Goal: Task Accomplishment & Management: Use online tool/utility

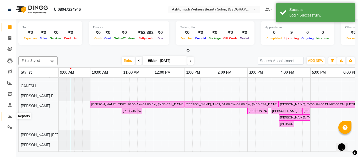
click at [10, 116] on icon at bounding box center [10, 116] width 4 height 4
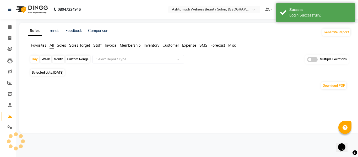
click at [315, 60] on span at bounding box center [312, 59] width 10 height 5
click at [307, 60] on input "checkbox" at bounding box center [307, 60] width 0 height 0
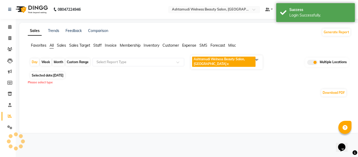
click at [225, 61] on span "Ashtamudi Welness Beauty Salon, [GEOGRAPHIC_DATA] x" at bounding box center [223, 62] width 63 height 10
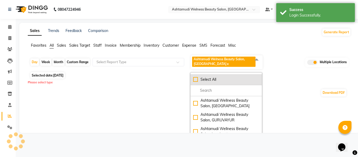
click at [219, 77] on div "Select All" at bounding box center [226, 79] width 66 height 5
checkbox input "true"
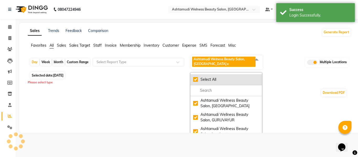
checkbox input "true"
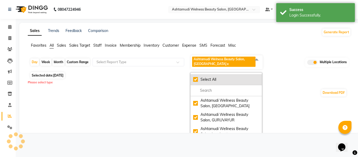
checkbox input "true"
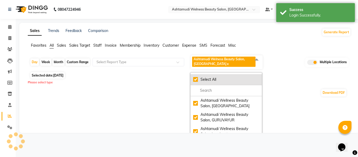
checkbox input "true"
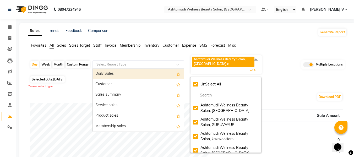
click at [144, 63] on input "text" at bounding box center [132, 64] width 75 height 5
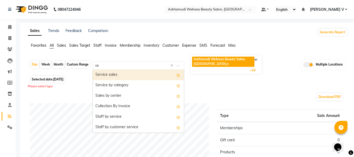
type input "cen"
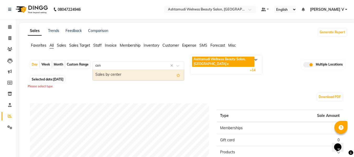
click at [139, 73] on div "Sales by center" at bounding box center [138, 75] width 91 height 10
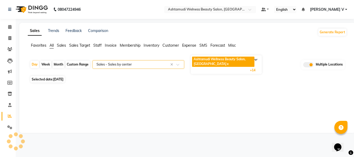
select select "full_report"
select select "csv"
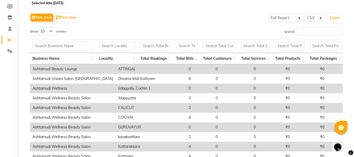
scroll to position [75, 0]
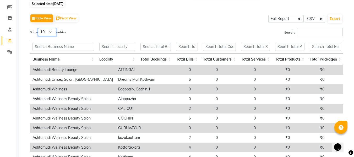
click at [51, 31] on select "10 25 50 100" at bounding box center [47, 32] width 18 height 8
select select "25"
click at [39, 28] on select "10 25 50 100" at bounding box center [47, 32] width 18 height 8
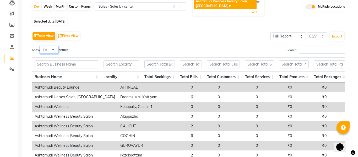
scroll to position [0, 0]
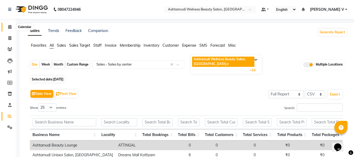
click at [9, 26] on icon at bounding box center [9, 27] width 3 height 4
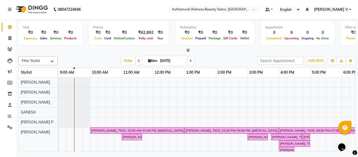
scroll to position [7, 0]
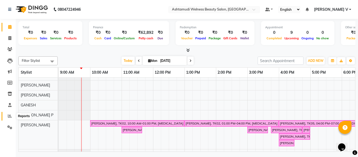
click at [10, 114] on icon at bounding box center [10, 116] width 4 height 4
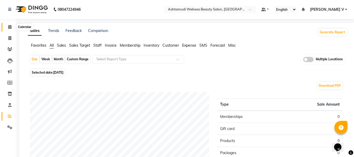
click at [11, 28] on icon at bounding box center [9, 27] width 3 height 4
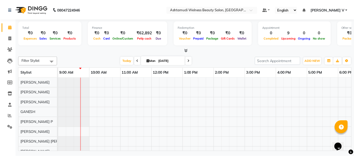
scroll to position [7, 0]
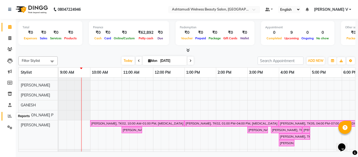
click at [10, 117] on icon at bounding box center [10, 116] width 4 height 4
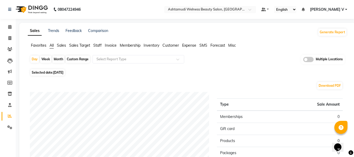
click at [58, 58] on div "Month" at bounding box center [58, 59] width 12 height 7
select select "9"
select select "2025"
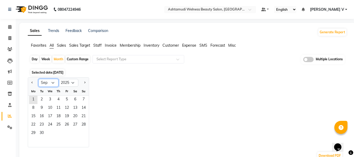
click at [50, 81] on select "Jan Feb Mar Apr May Jun [DATE] Aug Sep Oct Nov Dec" at bounding box center [48, 83] width 20 height 8
select select "8"
click at [38, 79] on select "Jan Feb Mar Apr May Jun [DATE] Aug Sep Oct Nov Dec" at bounding box center [48, 83] width 20 height 8
click at [114, 60] on input "text" at bounding box center [132, 59] width 75 height 5
click at [226, 64] on div "Day Week Month Custom Range Select Report Type Multiple Locations" at bounding box center [187, 61] width 315 height 13
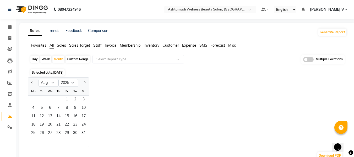
click at [312, 60] on span at bounding box center [308, 59] width 10 height 5
click at [303, 60] on input "checkbox" at bounding box center [303, 60] width 0 height 0
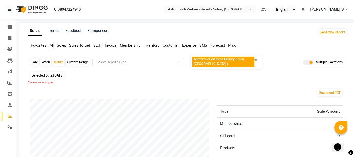
click at [243, 63] on span "Ashtamudi Welness Beauty Salon, [GEOGRAPHIC_DATA] x" at bounding box center [223, 62] width 62 height 10
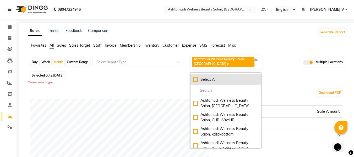
click at [229, 79] on div "Select All" at bounding box center [225, 79] width 65 height 5
checkbox input "true"
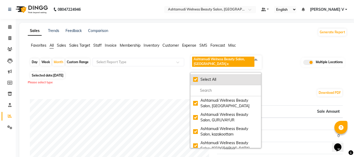
checkbox input "true"
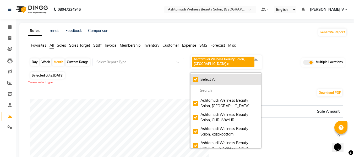
checkbox input "true"
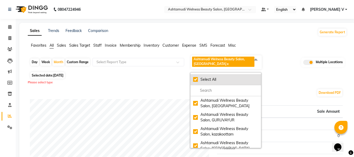
checkbox input "true"
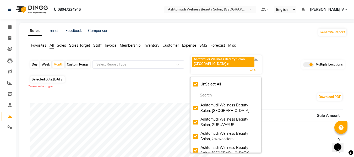
click at [129, 83] on div "Day Week Month Custom Range Select Report Type Ashtamudi Wellness Beauty Salon,…" at bounding box center [187, 157] width 319 height 205
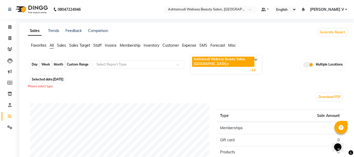
click at [56, 64] on div "Month" at bounding box center [58, 64] width 12 height 7
select select "9"
select select "2025"
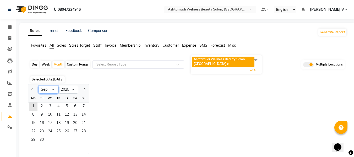
click at [50, 89] on select "Jan Feb Mar Apr May Jun [DATE] Aug Sep Oct Nov Dec" at bounding box center [48, 90] width 20 height 8
select select "8"
click at [38, 86] on select "Jan Feb Mar Apr May Jun [DATE] Aug Sep Oct Nov Dec" at bounding box center [48, 90] width 20 height 8
click at [65, 106] on span "1" at bounding box center [67, 106] width 8 height 8
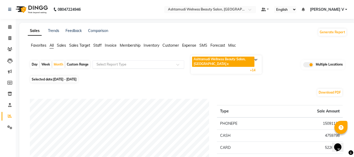
click at [121, 65] on input "text" at bounding box center [132, 64] width 75 height 5
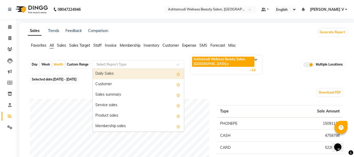
type input "s"
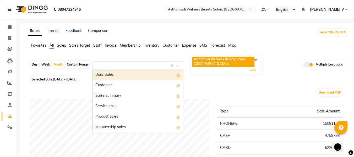
click at [213, 90] on div "Download PDF" at bounding box center [186, 92] width 313 height 8
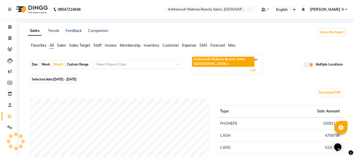
click at [120, 66] on input "text" at bounding box center [132, 64] width 75 height 5
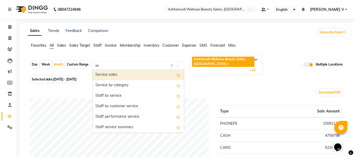
type input "ser"
click at [119, 72] on div "Service sales" at bounding box center [138, 75] width 91 height 10
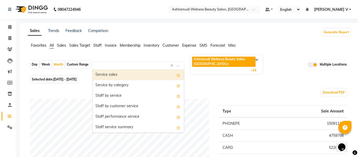
select select "full_report"
select select "csv"
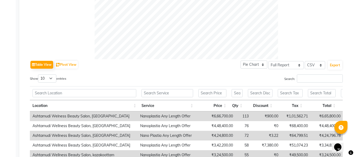
scroll to position [209, 0]
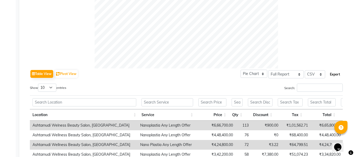
click at [334, 75] on button "Export" at bounding box center [335, 74] width 14 height 9
